Goal: Task Accomplishment & Management: Complete application form

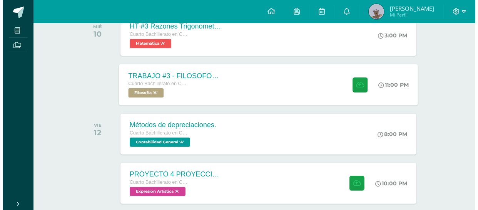
scroll to position [140, 0]
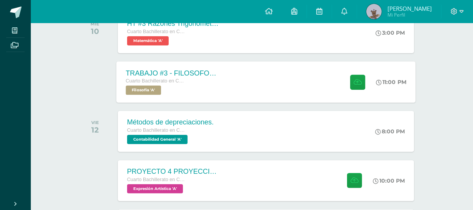
click at [256, 78] on div "TRABAJO #3 - FILOSOFOS [DEMOGRAPHIC_DATA] Cuarto Bachillerato en CCLL con Orien…" at bounding box center [265, 81] width 299 height 41
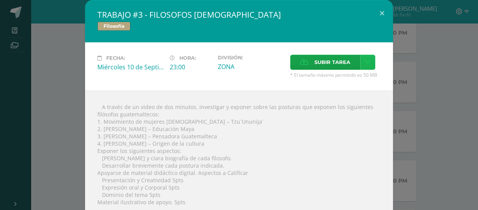
click at [367, 65] on icon at bounding box center [368, 62] width 6 height 7
click at [344, 83] on link "Subir enlace" at bounding box center [338, 80] width 77 height 12
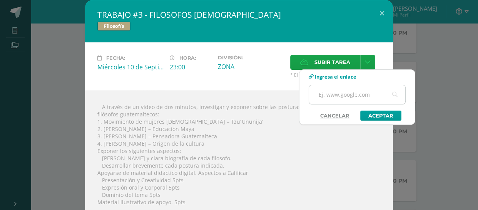
click at [335, 91] on input "text" at bounding box center [357, 94] width 96 height 19
click at [364, 96] on input "text" at bounding box center [357, 94] width 96 height 19
type input "[URL][DOMAIN_NAME]"
click at [385, 120] on link "Aceptar" at bounding box center [380, 116] width 41 height 10
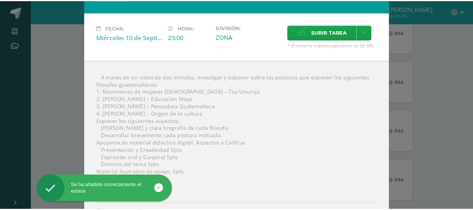
scroll to position [0, 0]
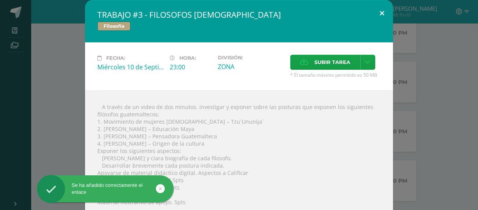
click at [380, 13] on button at bounding box center [382, 13] width 22 height 26
